Goal: Task Accomplishment & Management: Use online tool/utility

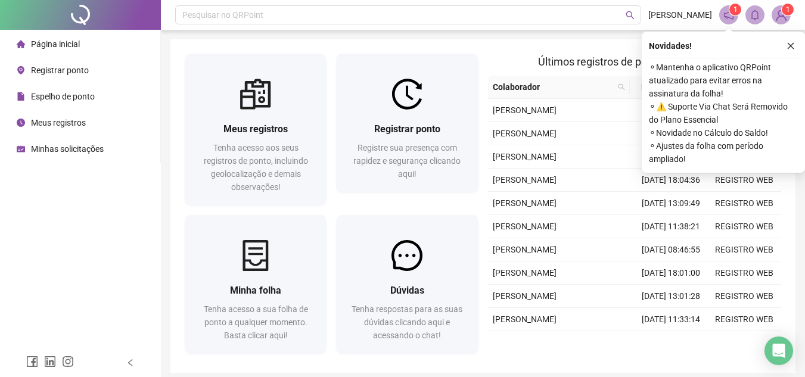
click at [62, 71] on span "Registrar ponto" at bounding box center [60, 71] width 58 height 10
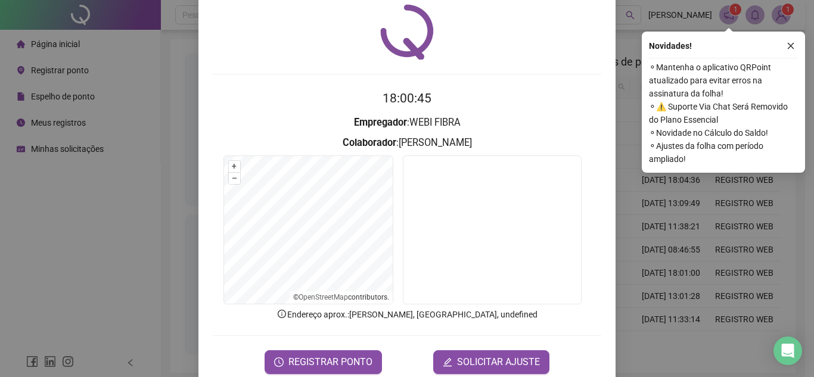
scroll to position [60, 0]
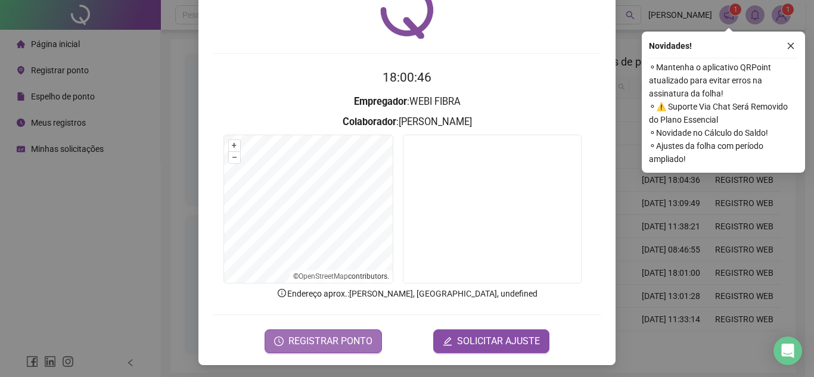
click at [349, 338] on span "REGISTRAR PONTO" at bounding box center [330, 341] width 84 height 14
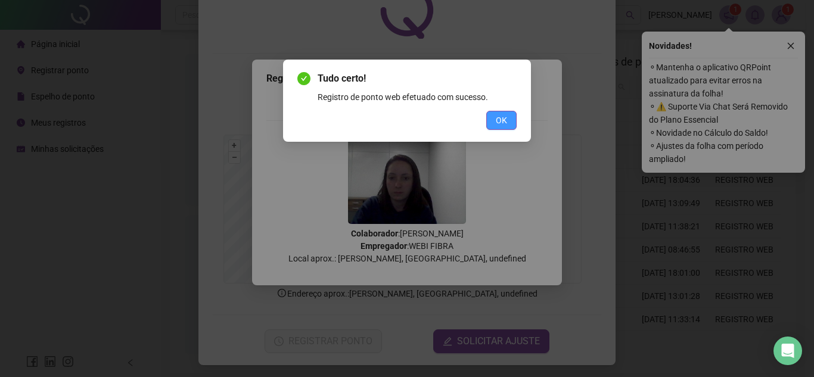
click at [514, 114] on button "OK" at bounding box center [501, 120] width 30 height 19
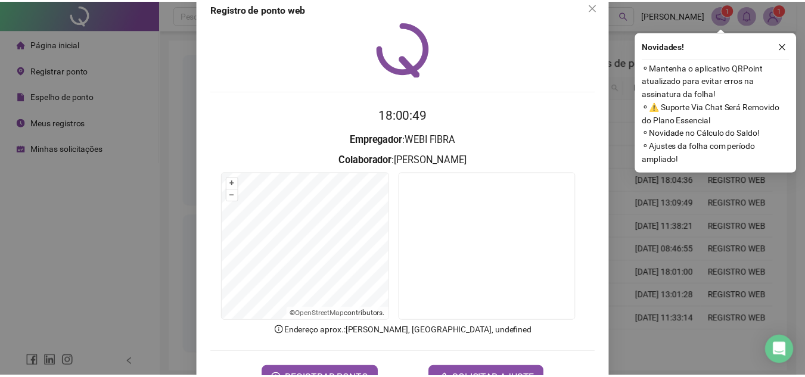
scroll to position [0, 0]
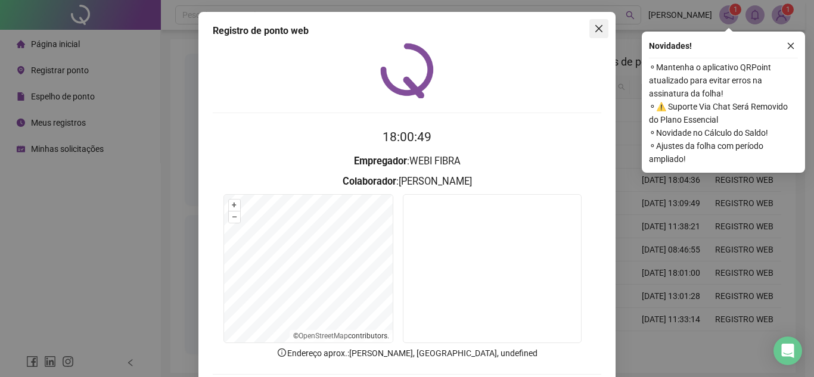
click at [594, 26] on icon "close" at bounding box center [599, 29] width 10 height 10
